Goal: Information Seeking & Learning: Learn about a topic

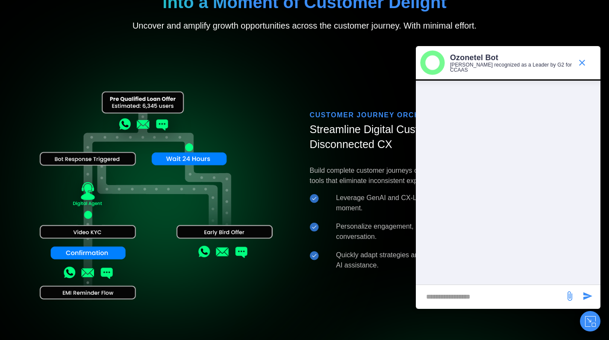
scroll to position [645, 0]
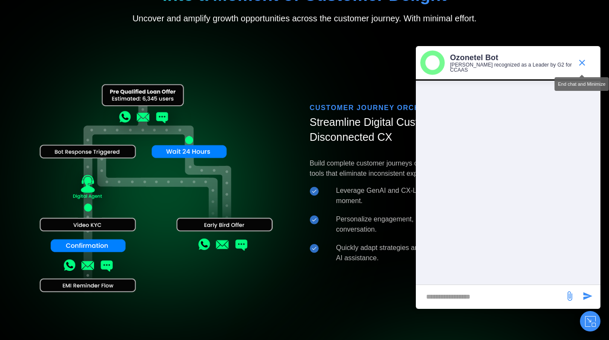
click at [583, 60] on icon "end chat or minimize" at bounding box center [582, 63] width 6 height 6
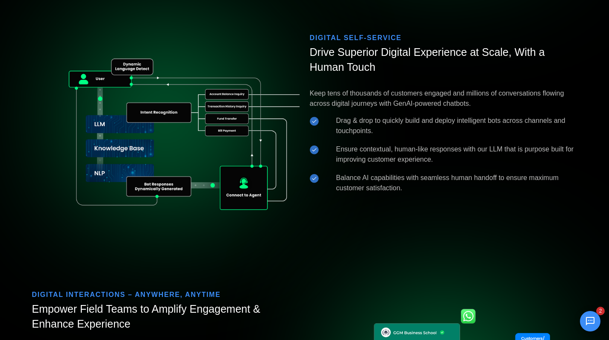
scroll to position [1264, 0]
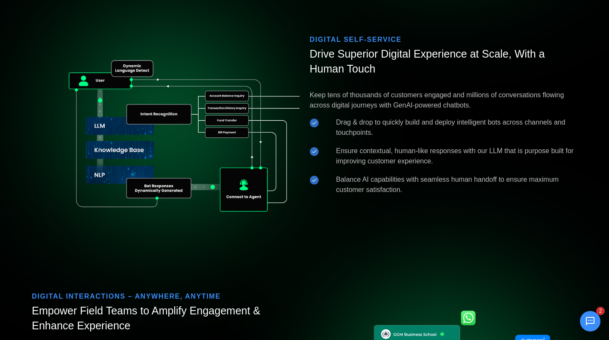
drag, startPoint x: 308, startPoint y: 37, endPoint x: 420, endPoint y: 198, distance: 196.1
click at [420, 198] on div "DIGITAL SELF-SERVICE Drive Superior Digital Experience at Scale, With a Human T…" at bounding box center [444, 118] width 278 height 167
click at [381, 186] on li "Balance AI capabilities with seamless human handoff to ensure maximum customer …" at bounding box center [443, 185] width 267 height 21
drag, startPoint x: 311, startPoint y: 40, endPoint x: 372, endPoint y: 188, distance: 159.5
click at [397, 195] on div "DIGITAL SELF-SERVICE Drive Superior Digital Experience at Scale, With a Human T…" at bounding box center [444, 118] width 278 height 167
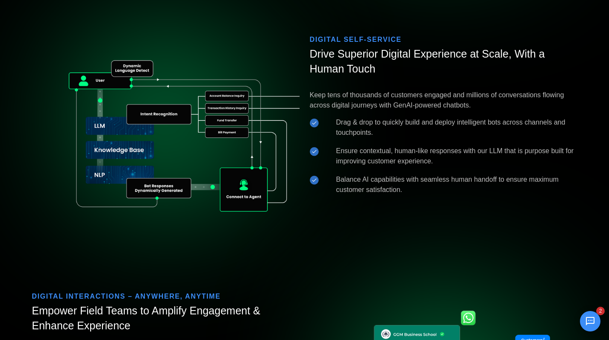
click at [202, 129] on img at bounding box center [165, 117] width 267 height 223
click at [303, 237] on div "Transform Every Digital Interaction into a Moment of Customer Delight Uncover a…" at bounding box center [304, 209] width 555 height 1728
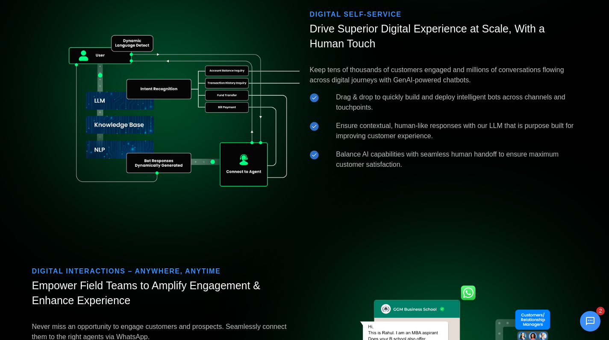
scroll to position [1240, 0]
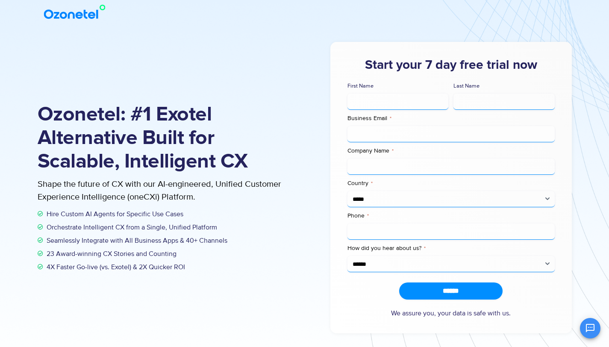
scroll to position [56, 0]
